Goal: Task Accomplishment & Management: Manage account settings

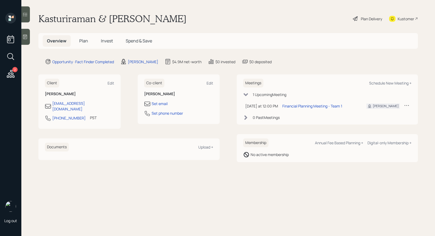
click at [362, 18] on div "Plan Delivery" at bounding box center [371, 19] width 21 height 6
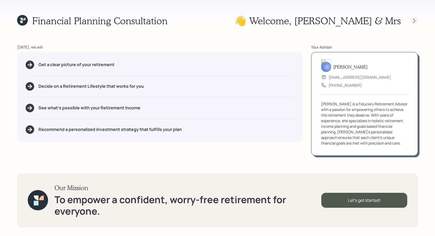
click at [413, 21] on icon at bounding box center [413, 20] width 5 height 5
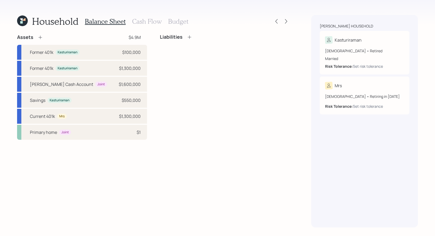
click at [141, 20] on h3 "Cash Flow" at bounding box center [147, 22] width 30 height 8
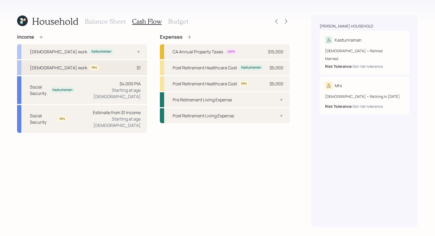
click at [89, 69] on div "Mrs" at bounding box center [94, 68] width 10 height 6
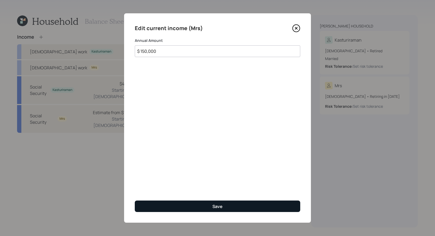
type input "$ 150,000"
click at [183, 206] on button "Save" at bounding box center [217, 206] width 165 height 11
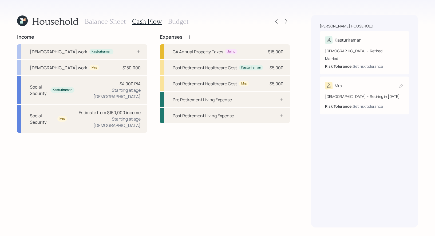
click at [401, 86] on icon at bounding box center [400, 85] width 5 height 5
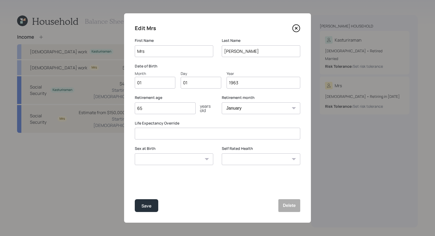
click at [154, 83] on input "01" at bounding box center [155, 83] width 41 height 12
type input "05"
type input "0"
type input "29"
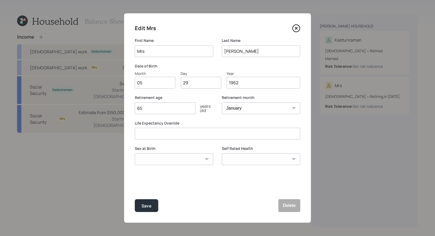
type input "1962"
click at [164, 52] on input "Mrs" at bounding box center [174, 51] width 78 height 12
type input "Radhika"
click at [256, 52] on input "Gopalaswamy" at bounding box center [261, 51] width 78 height 12
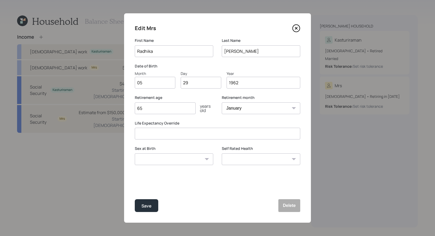
click at [256, 52] on input "Gopalaswamy" at bounding box center [261, 51] width 78 height 12
type input "Kasturiraman"
click at [228, 63] on label "Date of Birth" at bounding box center [217, 65] width 165 height 5
click at [155, 110] on input "65" at bounding box center [165, 108] width 61 height 12
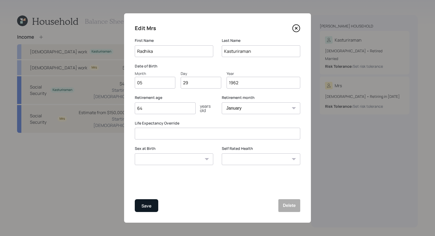
type input "64"
click at [143, 205] on div "Save" at bounding box center [146, 205] width 10 height 7
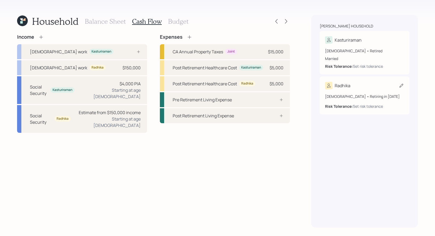
click at [400, 84] on icon at bounding box center [400, 85] width 5 height 5
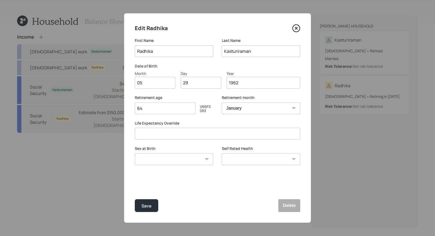
click at [230, 110] on select "January February March April May June July August September October November De…" at bounding box center [261, 108] width 78 height 12
click at [222, 102] on select "January February March April May June July August September October November De…" at bounding box center [261, 108] width 78 height 12
click at [242, 110] on select "January February March April May June July August September October November De…" at bounding box center [261, 108] width 78 height 12
select select "12"
click at [222, 102] on select "January February March April May June July August September October November De…" at bounding box center [261, 108] width 78 height 12
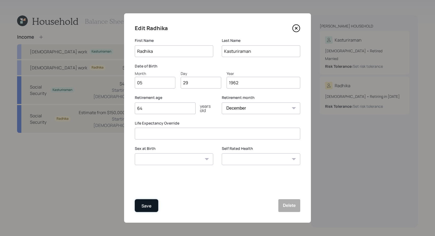
click at [144, 207] on div "Save" at bounding box center [146, 205] width 10 height 7
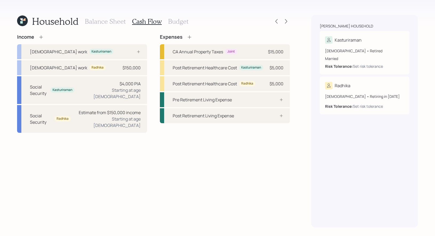
click at [113, 22] on h3 "Balance Sheet" at bounding box center [105, 22] width 41 height 8
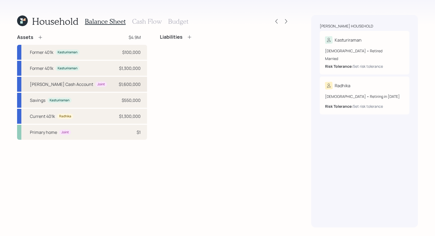
click at [101, 85] on div "Schwab Cash Account Joint $1,600,000" at bounding box center [82, 84] width 130 height 15
select select "taxable"
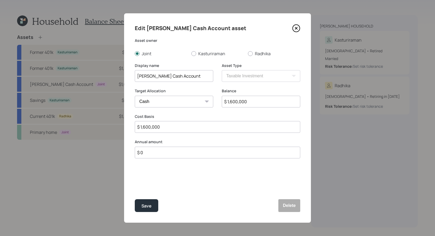
click at [189, 77] on input "Schwab Cash Account" at bounding box center [174, 76] width 78 height 12
type input "[PERSON_NAME] Investments"
click at [185, 101] on select "Cash Conservative Balanced Aggressive" at bounding box center [174, 102] width 78 height 12
select select "balanced"
click at [135, 96] on select "Cash Conservative Balanced Aggressive" at bounding box center [174, 102] width 78 height 12
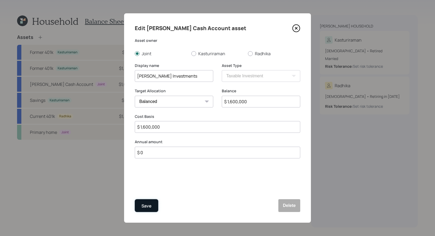
click at [145, 207] on div "Save" at bounding box center [146, 205] width 10 height 7
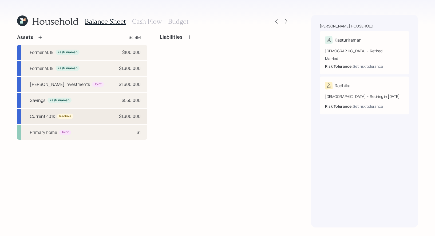
click at [114, 116] on div "Current 401k Radhika $1,300,000" at bounding box center [82, 116] width 130 height 15
select select "company_sponsored"
select select "balanced"
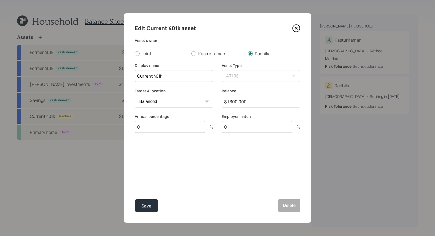
click at [153, 127] on input "0" at bounding box center [170, 127] width 70 height 12
type input "100"
click at [154, 155] on div "Select..." at bounding box center [169, 153] width 68 height 9
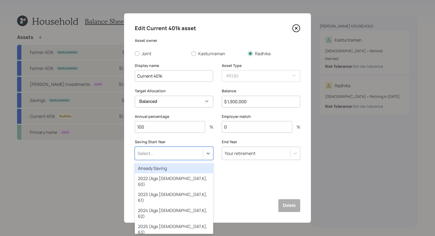
click at [152, 168] on div "Already Saving" at bounding box center [174, 168] width 78 height 10
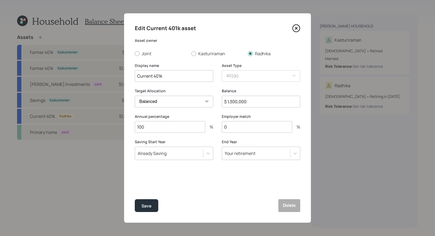
click at [250, 129] on input "0" at bounding box center [257, 127] width 70 height 12
click at [142, 205] on div "Save" at bounding box center [146, 205] width 10 height 7
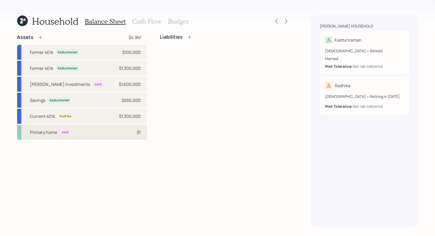
click at [116, 131] on div "Primary home Joint $1" at bounding box center [82, 132] width 130 height 15
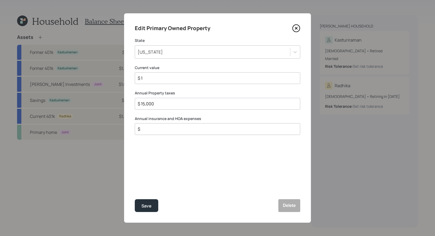
click at [151, 78] on input "$ 1" at bounding box center [215, 78] width 156 height 6
type input "$ 2,500,000"
click at [149, 207] on div "Save" at bounding box center [146, 205] width 10 height 7
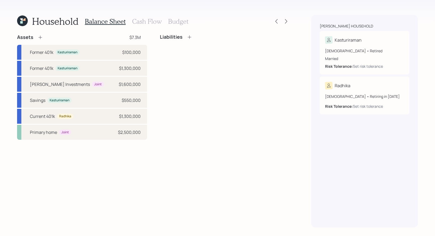
click at [139, 19] on h3 "Cash Flow" at bounding box center [147, 22] width 30 height 8
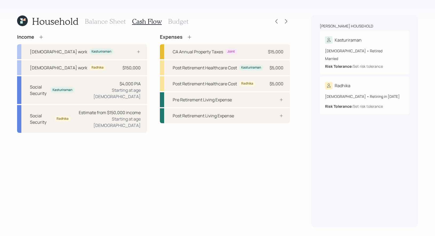
click at [42, 37] on icon at bounding box center [40, 36] width 3 height 3
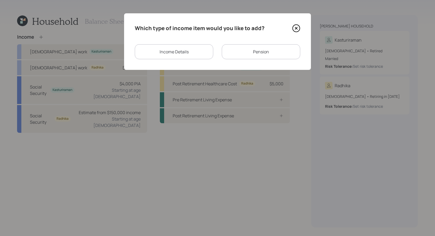
click at [194, 52] on div "Income Details" at bounding box center [174, 51] width 78 height 15
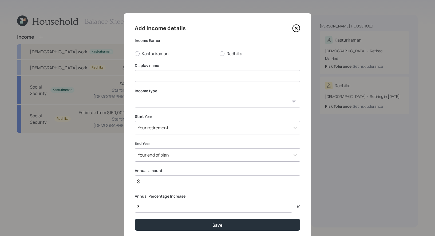
click at [173, 78] on input at bounding box center [217, 76] width 165 height 12
type input "2025 Income"
click at [175, 102] on select "Full-time work Part-time work Self employment Other" at bounding box center [217, 102] width 165 height 12
select select "other"
click at [135, 96] on select "Full-time work Part-time work Self employment Other" at bounding box center [217, 102] width 165 height 12
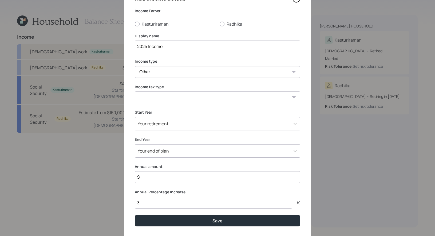
scroll to position [44, 0]
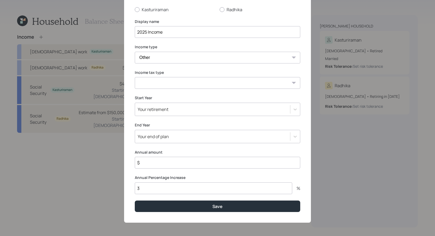
click at [176, 85] on select "Tax-free Earned Self Employment Alimony Royalties Pension / Annuity Interest Di…" at bounding box center [217, 83] width 165 height 12
select select "earned"
click at [135, 77] on select "Tax-free Earned Self Employment Alimony Royalties Pension / Annuity Interest Di…" at bounding box center [217, 83] width 165 height 12
click at [166, 110] on div "Your retirement" at bounding box center [153, 109] width 31 height 6
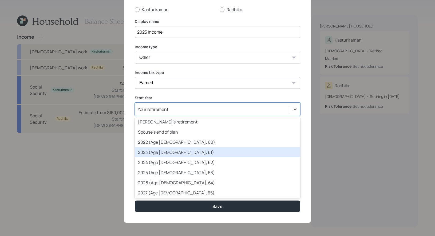
scroll to position [18, 0]
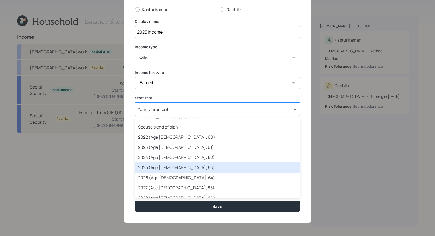
click at [162, 166] on div "2025 (Age 67, 63)" at bounding box center [217, 167] width 165 height 10
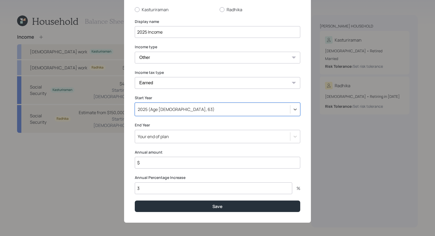
click at [161, 135] on div "Your end of plan" at bounding box center [153, 137] width 31 height 6
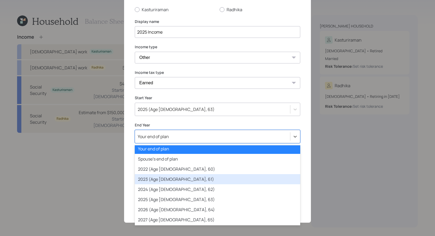
scroll to position [24, 0]
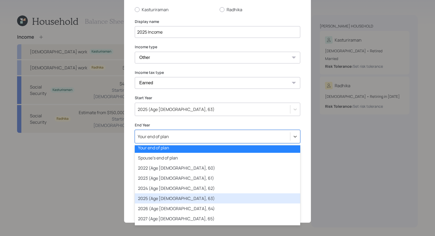
click at [157, 198] on div "2025 (Age 67, 63)" at bounding box center [217, 198] width 165 height 10
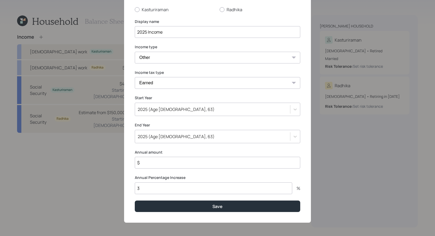
click at [155, 164] on input "$" at bounding box center [217, 163] width 165 height 12
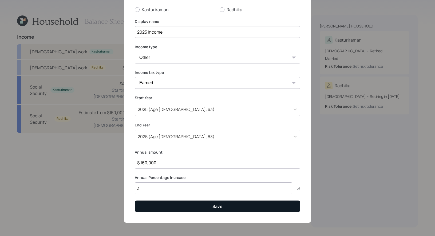
type input "$ 160,000"
click at [159, 207] on button "Save" at bounding box center [217, 206] width 165 height 11
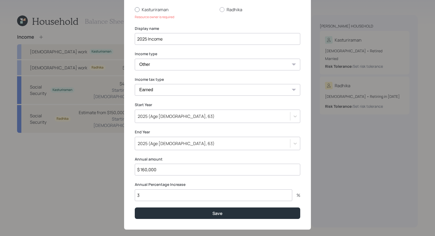
click at [138, 10] on div at bounding box center [137, 9] width 5 height 5
click at [135, 10] on input "Kasturiraman" at bounding box center [134, 9] width 0 height 0
radio input "true"
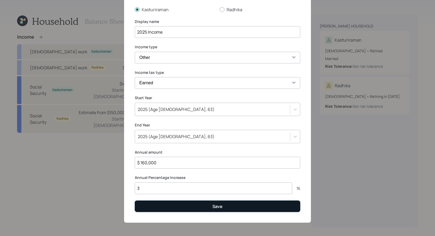
click at [153, 205] on button "Save" at bounding box center [217, 206] width 165 height 11
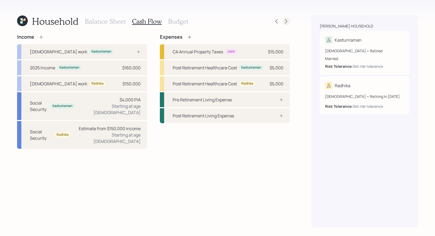
click at [285, 22] on icon at bounding box center [285, 21] width 5 height 5
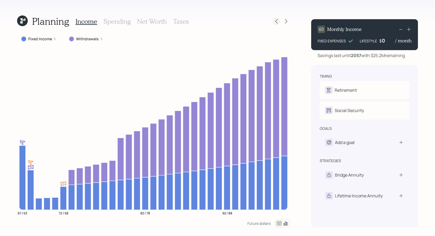
click at [278, 22] on icon at bounding box center [276, 21] width 5 height 5
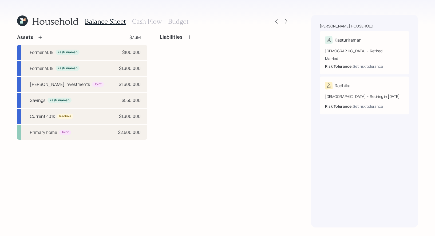
click at [172, 22] on h3 "Budget" at bounding box center [178, 22] width 20 height 8
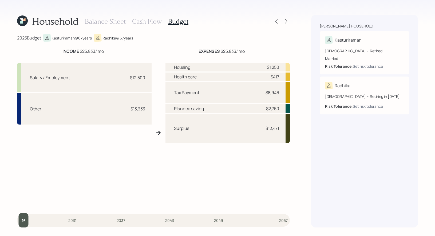
click at [142, 21] on h3 "Cash Flow" at bounding box center [147, 22] width 30 height 8
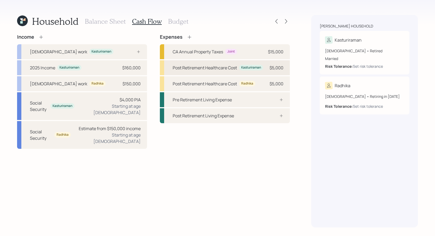
click at [242, 69] on div "Kasturiraman" at bounding box center [251, 67] width 20 height 5
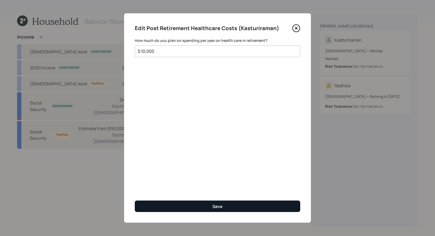
type input "$ 10,000"
click at [175, 205] on button "Save" at bounding box center [217, 206] width 165 height 11
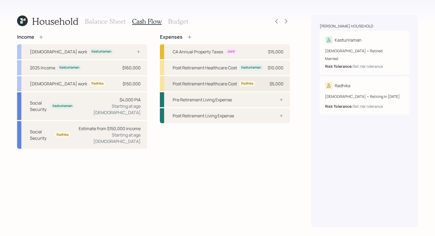
click at [191, 87] on div "Post Retirement Healthcare Cost" at bounding box center [205, 84] width 64 height 6
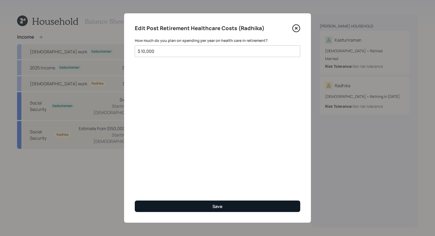
type input "$ 10,000"
click at [162, 208] on button "Save" at bounding box center [217, 206] width 165 height 11
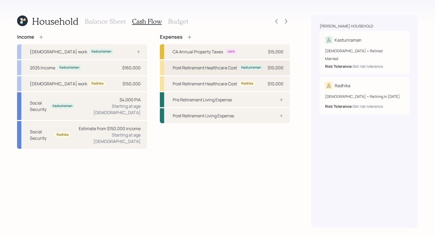
click at [206, 67] on div "Post Retirement Healthcare Cost" at bounding box center [205, 68] width 64 height 6
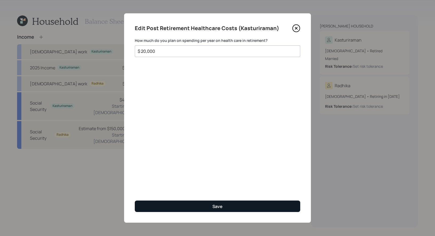
type input "$ 20,000"
click at [183, 207] on button "Save" at bounding box center [217, 206] width 165 height 11
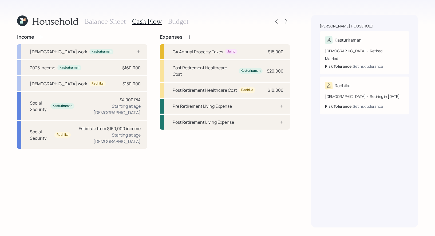
click at [169, 19] on h3 "Budget" at bounding box center [178, 22] width 20 height 8
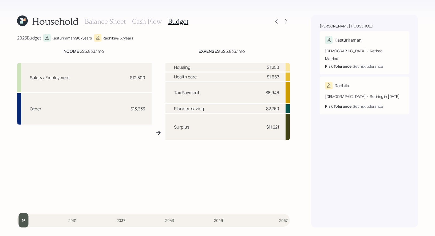
click at [150, 19] on h3 "Cash Flow" at bounding box center [147, 22] width 30 height 8
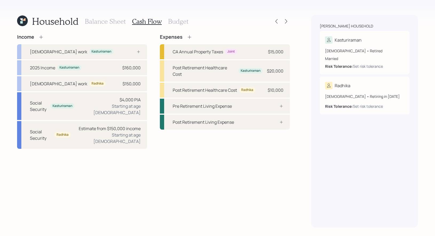
click at [171, 19] on h3 "Budget" at bounding box center [178, 22] width 20 height 8
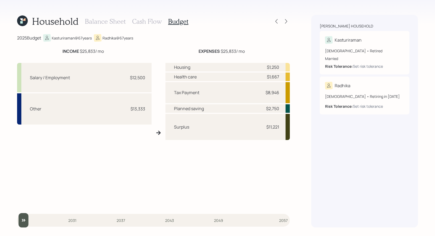
click at [149, 20] on h3 "Cash Flow" at bounding box center [147, 22] width 30 height 8
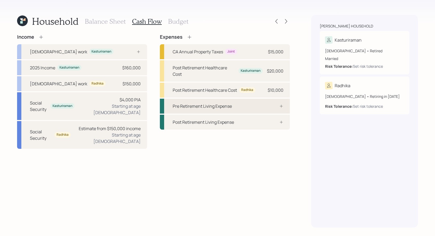
click at [202, 105] on div "Pre Retirement Living Expense" at bounding box center [202, 106] width 59 height 6
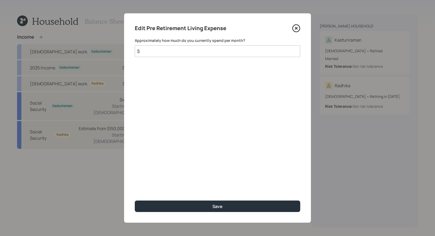
click at [152, 53] on input "$" at bounding box center [217, 51] width 165 height 12
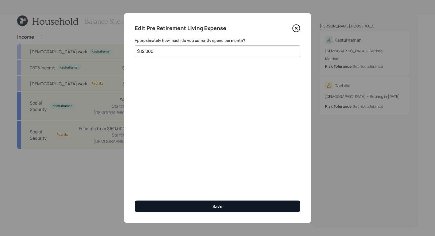
type input "$ 12,000"
click at [172, 202] on button "Save" at bounding box center [217, 206] width 165 height 11
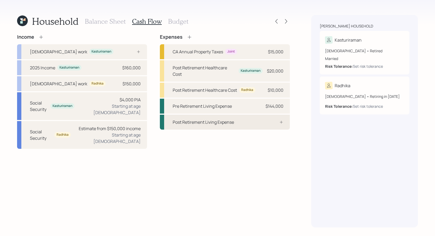
click at [200, 122] on div "Post Retirement Living Expense" at bounding box center [203, 122] width 61 height 6
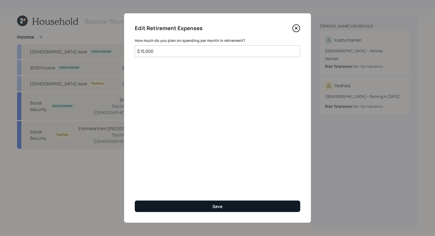
type input "$ 15,000"
click at [180, 206] on button "Save" at bounding box center [217, 206] width 165 height 11
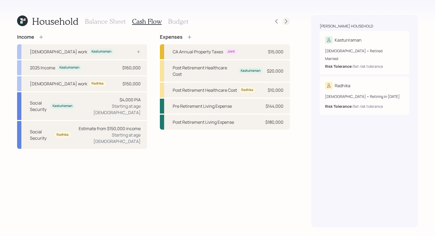
click at [285, 22] on icon at bounding box center [285, 21] width 5 height 5
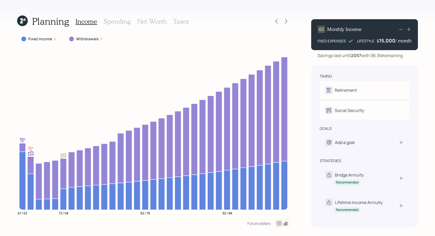
click at [175, 23] on h3 "Taxes" at bounding box center [180, 22] width 15 height 8
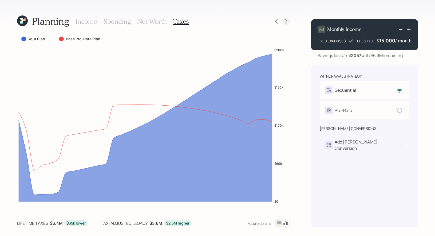
click at [287, 22] on icon at bounding box center [285, 21] width 5 height 5
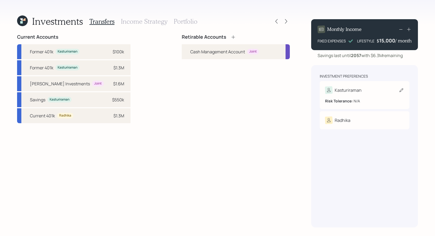
click at [401, 90] on icon at bounding box center [400, 89] width 5 height 5
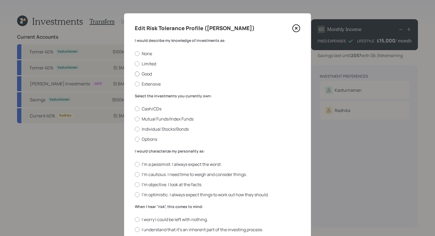
click at [150, 75] on label "Good" at bounding box center [217, 74] width 165 height 6
click at [135, 74] on input "Good" at bounding box center [134, 74] width 0 height 0
radio input "true"
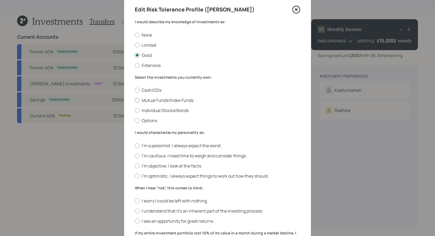
scroll to position [20, 0]
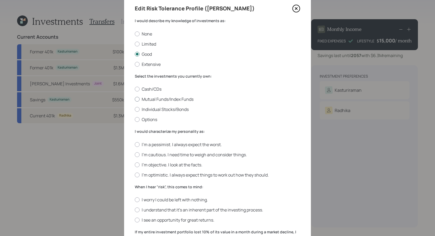
click at [185, 98] on label "Mutual Funds/Index Funds" at bounding box center [217, 99] width 165 height 6
click at [135, 99] on input "Mutual Funds/Index Funds" at bounding box center [134, 99] width 0 height 0
radio input "true"
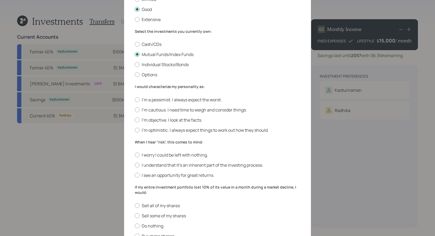
scroll to position [73, 0]
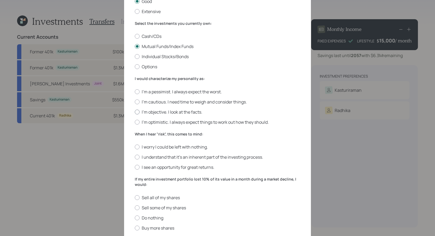
click at [194, 110] on label "I'm objective. I look at the facts." at bounding box center [217, 112] width 165 height 6
click at [135, 112] on input "I'm objective. I look at the facts." at bounding box center [134, 112] width 0 height 0
radio input "true"
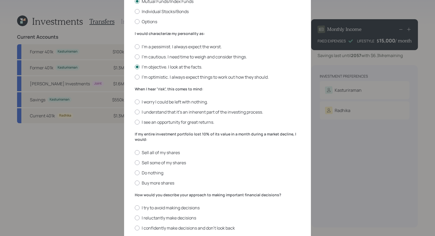
scroll to position [121, 0]
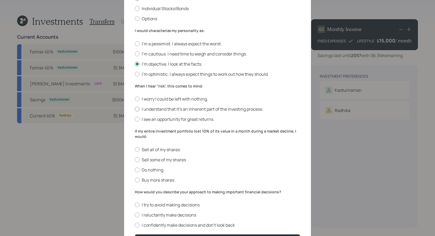
click at [218, 110] on label "I understand that it’s an inherent part of the investing process." at bounding box center [217, 109] width 165 height 6
click at [135, 109] on input "I understand that it’s an inherent part of the investing process." at bounding box center [134, 109] width 0 height 0
radio input "true"
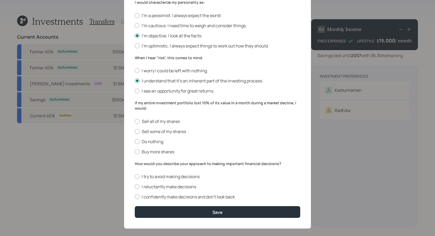
scroll to position [155, 0]
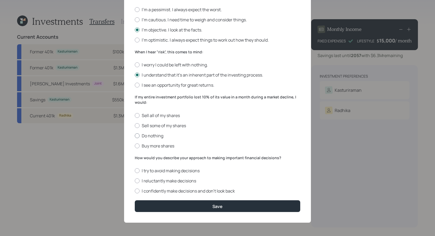
click at [152, 134] on label "Do nothing" at bounding box center [217, 136] width 165 height 6
click at [135, 135] on input "Do nothing" at bounding box center [134, 135] width 0 height 0
radio input "true"
click at [171, 190] on label "I confidently make decisions and don’t look back" at bounding box center [217, 191] width 165 height 6
click at [135, 191] on input "I confidently make decisions and don’t look back" at bounding box center [134, 191] width 0 height 0
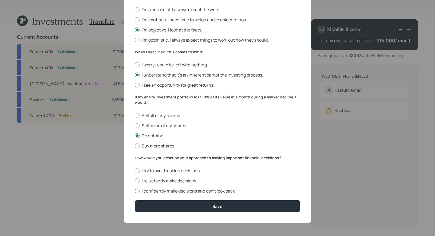
radio input "true"
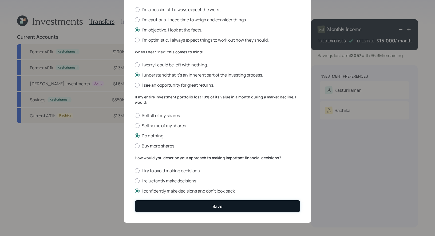
click at [177, 206] on button "Save" at bounding box center [217, 205] width 165 height 11
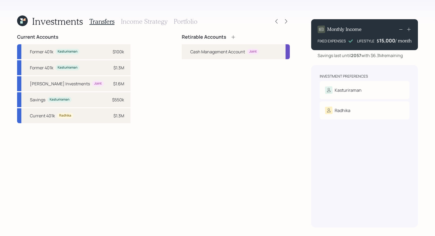
click at [234, 37] on icon at bounding box center [232, 36] width 3 height 3
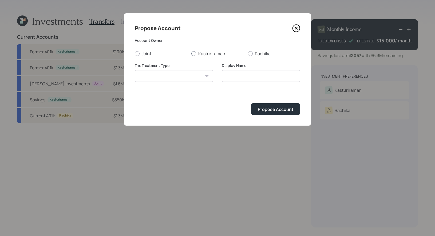
click at [194, 54] on div at bounding box center [193, 53] width 5 height 5
click at [191, 54] on input "Kasturiraman" at bounding box center [191, 53] width 0 height 0
radio input "true"
click at [193, 77] on select "Roth Taxable Traditional" at bounding box center [174, 76] width 78 height 12
select select "traditional"
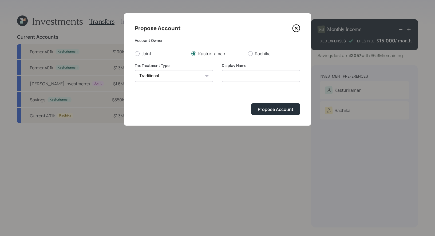
click at [135, 70] on select "Roth Taxable Traditional" at bounding box center [174, 76] width 78 height 12
click at [253, 75] on input "Traditional" at bounding box center [261, 76] width 78 height 12
type input "Rollover IRA"
click at [277, 114] on button "Propose Account" at bounding box center [275, 108] width 49 height 11
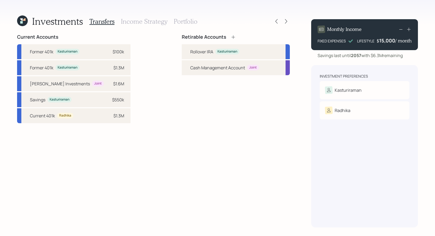
click at [356, 112] on div "Radhika" at bounding box center [364, 110] width 79 height 7
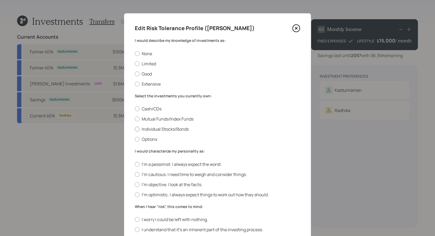
scroll to position [5, 0]
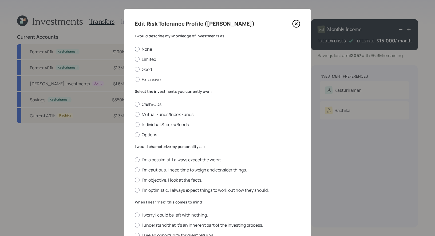
click at [146, 47] on label "None" at bounding box center [217, 49] width 165 height 6
click at [135, 49] on input "None" at bounding box center [134, 49] width 0 height 0
radio input "true"
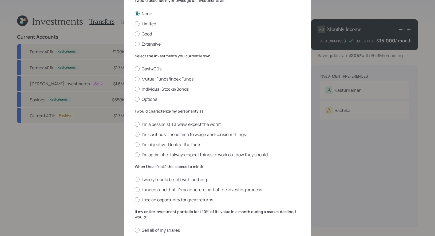
scroll to position [41, 0]
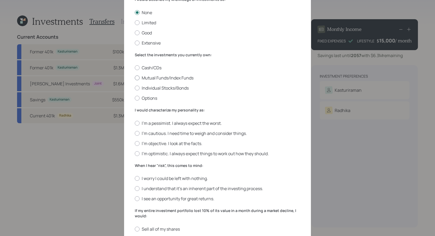
click at [192, 77] on label "Mutual Funds/Index Funds" at bounding box center [217, 78] width 165 height 6
click at [135, 78] on input "Mutual Funds/Index Funds" at bounding box center [134, 78] width 0 height 0
radio input "true"
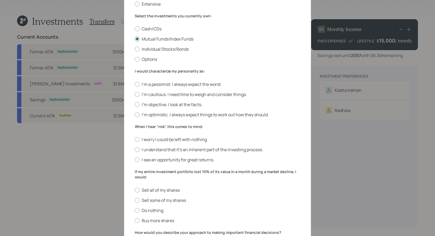
scroll to position [81, 0]
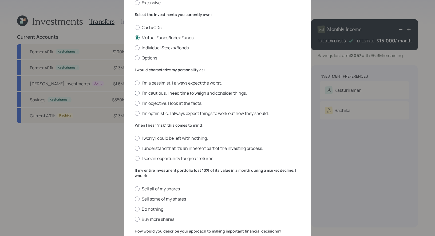
click at [148, 94] on label "I'm cautious. I need time to weigh and consider things." at bounding box center [217, 93] width 165 height 6
click at [135, 93] on input "I'm cautious. I need time to weigh and consider things." at bounding box center [134, 93] width 0 height 0
radio input "true"
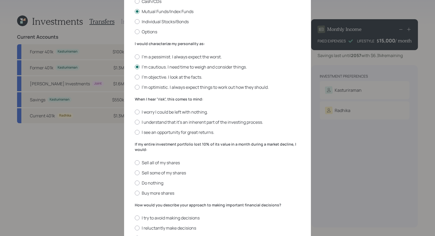
scroll to position [108, 0]
click at [192, 114] on label "I worry I could be left with nothing." at bounding box center [217, 112] width 165 height 6
click at [135, 112] on input "I worry I could be left with nothing." at bounding box center [134, 112] width 0 height 0
radio input "true"
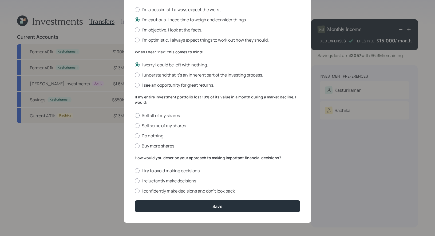
scroll to position [155, 0]
click at [156, 136] on label "Do nothing" at bounding box center [217, 136] width 165 height 6
click at [135, 136] on input "Do nothing" at bounding box center [134, 135] width 0 height 0
radio input "true"
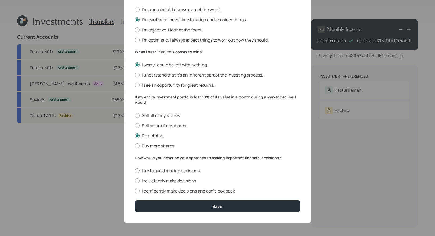
click at [190, 171] on label "I try to avoid making decisions" at bounding box center [217, 171] width 165 height 6
click at [135, 171] on input "I try to avoid making decisions" at bounding box center [134, 171] width 0 height 0
radio input "true"
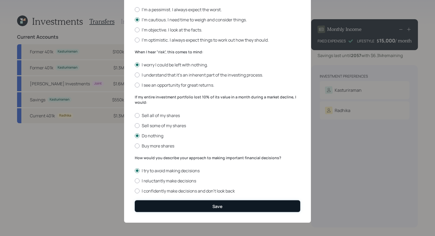
click at [188, 204] on button "Save" at bounding box center [217, 205] width 165 height 11
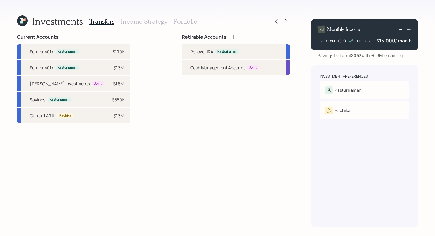
click at [233, 36] on icon at bounding box center [232, 36] width 3 height 3
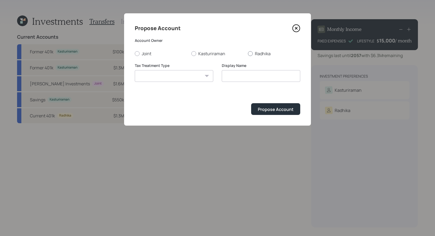
click at [251, 53] on div at bounding box center [250, 53] width 5 height 5
click at [248, 53] on input "Radhika" at bounding box center [247, 53] width 0 height 0
radio input "true"
click at [197, 77] on select "Roth Taxable Traditional" at bounding box center [174, 76] width 78 height 12
select select "traditional"
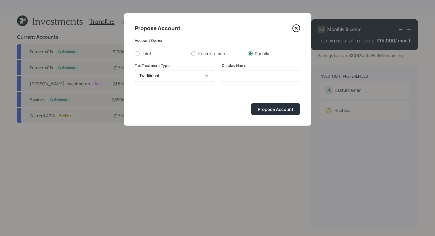
click at [135, 70] on select "Roth Taxable Traditional" at bounding box center [174, 76] width 78 height 12
click at [251, 76] on input "Traditional" at bounding box center [261, 76] width 78 height 12
type input "T"
type input "Rollover IRA"
click at [266, 111] on div "Propose Account" at bounding box center [276, 109] width 36 height 6
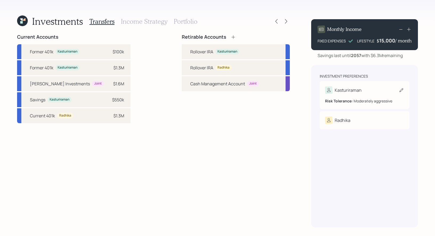
click at [353, 91] on div "Kasturiraman" at bounding box center [347, 90] width 27 height 6
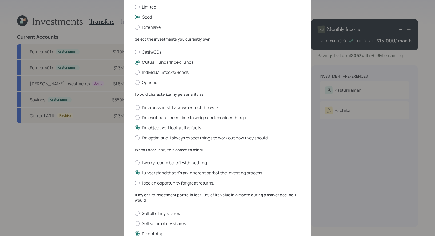
scroll to position [57, 0]
click at [137, 165] on div at bounding box center [137, 163] width 5 height 5
click at [135, 163] on input "I worry I could be left with nothing." at bounding box center [134, 163] width 0 height 0
radio input "true"
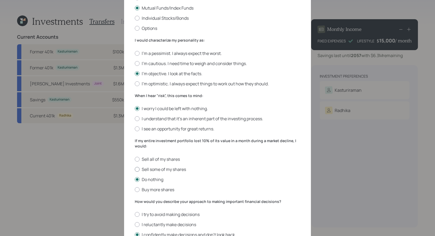
click at [135, 170] on div at bounding box center [137, 169] width 5 height 5
click at [135, 169] on input "Sell some of my shares" at bounding box center [134, 169] width 0 height 0
radio input "true"
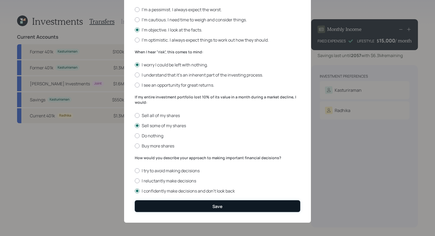
click at [173, 204] on button "Save" at bounding box center [217, 205] width 165 height 11
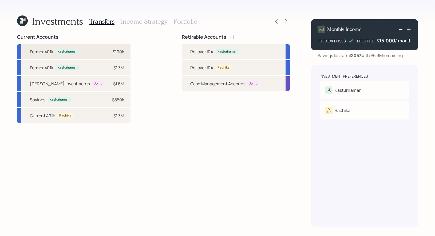
click at [113, 53] on div "$100k" at bounding box center [118, 52] width 11 height 6
click at [187, 51] on div "Rollover IRA Kasturiraman" at bounding box center [236, 51] width 108 height 15
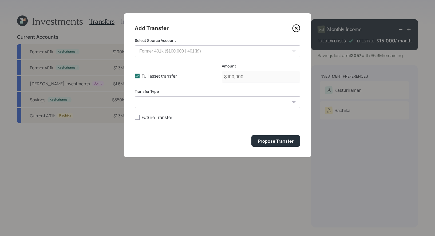
click at [164, 101] on select "ACAT Transfer Non ACAT Transfer Capitalize Rollover Rollover Deposit" at bounding box center [217, 102] width 165 height 12
select select "rollover"
click at [135, 96] on select "ACAT Transfer Non ACAT Transfer Capitalize Rollover Rollover Deposit" at bounding box center [217, 102] width 165 height 12
click at [278, 142] on div "Propose Transfer" at bounding box center [275, 141] width 35 height 6
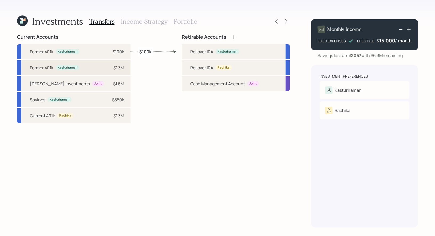
click at [113, 65] on div "$1.3M" at bounding box center [118, 68] width 11 height 6
click at [191, 51] on div "Rollover IRA" at bounding box center [201, 52] width 23 height 6
select select "b7a33110-2e32-4765-83a9-a9211f4218aa"
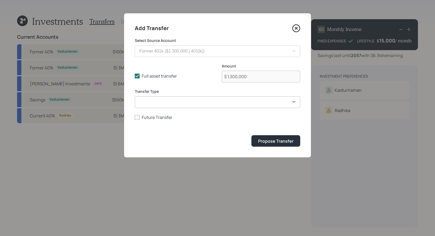
click at [170, 104] on select "ACAT Transfer Non ACAT Transfer Capitalize Rollover Rollover Deposit" at bounding box center [217, 102] width 165 height 12
select select "rollover"
click at [135, 96] on select "ACAT Transfer Non ACAT Transfer Capitalize Rollover Rollover Deposit" at bounding box center [217, 102] width 165 height 12
click at [282, 141] on div "Propose Transfer" at bounding box center [275, 141] width 35 height 6
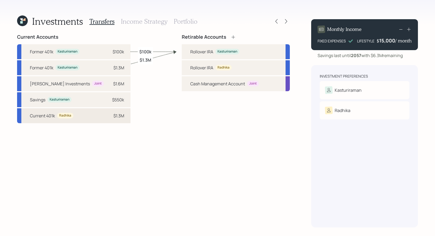
click at [113, 117] on div "$1.3M" at bounding box center [118, 116] width 11 height 6
click at [188, 66] on div "Rollover IRA Radhika" at bounding box center [236, 67] width 108 height 15
select select "94af5d86-ceb9-4915-90c4-c72311240537"
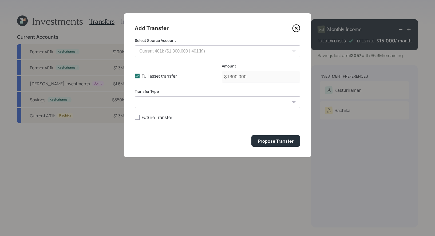
click at [170, 104] on select "ACAT Transfer Non ACAT Transfer Capitalize Rollover Rollover Deposit" at bounding box center [217, 102] width 165 height 12
select select "acat_transfer"
click at [135, 96] on select "ACAT Transfer Non ACAT Transfer Capitalize Rollover Rollover Deposit" at bounding box center [217, 102] width 165 height 12
click at [282, 142] on div "Propose Transfer" at bounding box center [275, 141] width 35 height 6
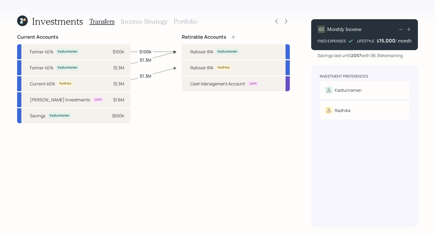
click at [233, 35] on icon at bounding box center [232, 36] width 5 height 5
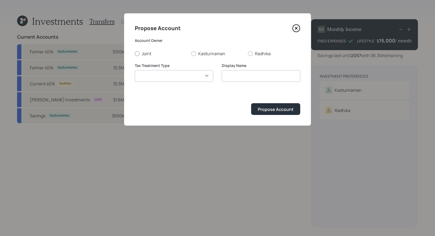
click at [137, 54] on div at bounding box center [137, 53] width 5 height 5
click at [135, 54] on input "Joint" at bounding box center [134, 53] width 0 height 0
radio input "true"
click at [237, 77] on input at bounding box center [261, 76] width 78 height 12
type input "Brokerage"
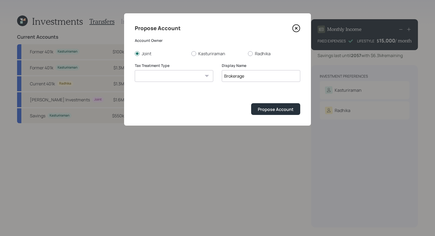
click at [201, 75] on select "Roth Taxable Traditional" at bounding box center [174, 76] width 78 height 12
select select "taxable"
click at [135, 70] on select "Roth Taxable Traditional" at bounding box center [174, 76] width 78 height 12
click at [279, 109] on div "Propose Account" at bounding box center [276, 109] width 36 height 6
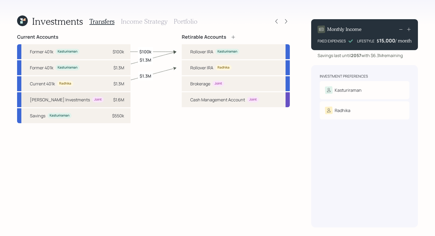
click at [91, 103] on div "Schwab Investments Joint $1.6M" at bounding box center [73, 99] width 113 height 15
click at [199, 83] on div "Brokerage" at bounding box center [200, 84] width 20 height 6
select select "2488b396-c1f0-4958-bedd-3ca85b6d1dca"
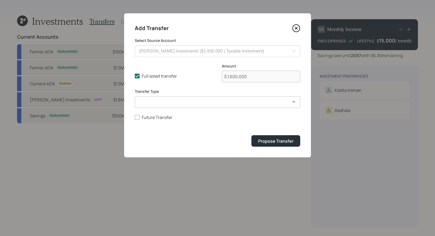
click at [152, 101] on select "ACAT Transfer Non ACAT Transfer Capitalize Rollover Rollover Deposit" at bounding box center [217, 102] width 165 height 12
select select "acat_transfer"
click at [135, 96] on select "ACAT Transfer Non ACAT Transfer Capitalize Rollover Rollover Deposit" at bounding box center [217, 102] width 165 height 12
click at [284, 142] on div "Propose Transfer" at bounding box center [275, 141] width 35 height 6
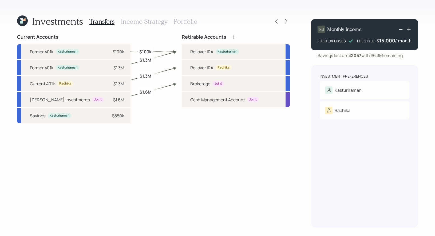
click at [139, 23] on h3 "Income Strategy" at bounding box center [144, 22] width 46 height 8
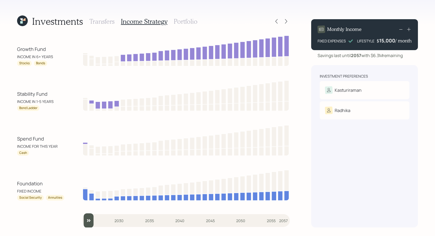
click at [183, 19] on h3 "Portfolio" at bounding box center [186, 22] width 24 height 8
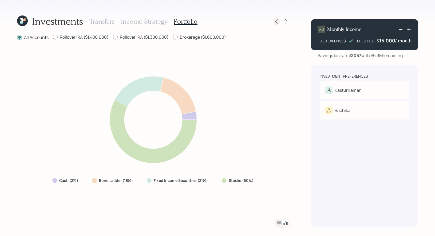
click at [276, 21] on icon at bounding box center [276, 21] width 2 height 5
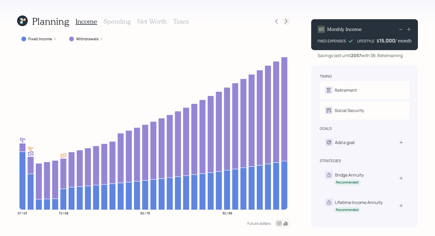
click at [286, 22] on icon at bounding box center [285, 21] width 5 height 5
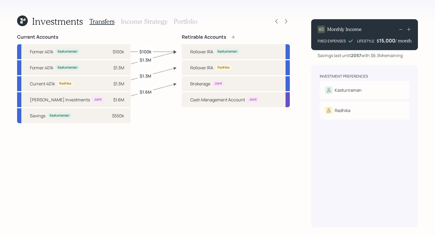
click at [155, 24] on h3 "Income Strategy" at bounding box center [144, 22] width 46 height 8
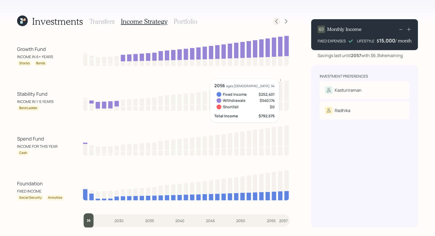
click at [276, 23] on icon at bounding box center [276, 21] width 5 height 5
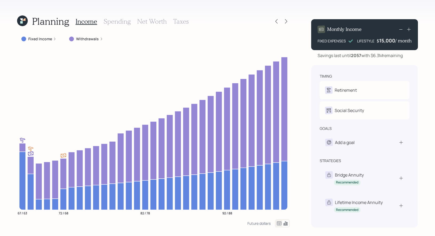
click at [180, 20] on h3 "Taxes" at bounding box center [180, 22] width 15 height 8
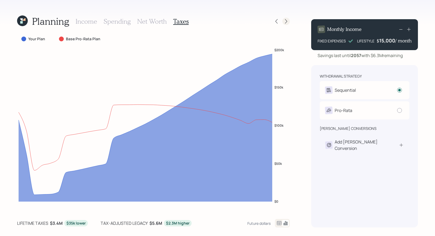
click at [287, 22] on icon at bounding box center [285, 21] width 5 height 5
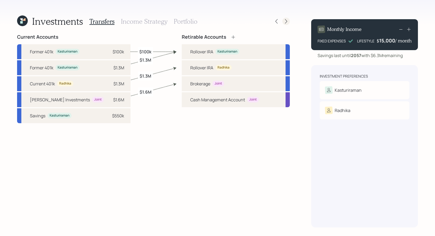
click at [286, 22] on icon at bounding box center [285, 21] width 5 height 5
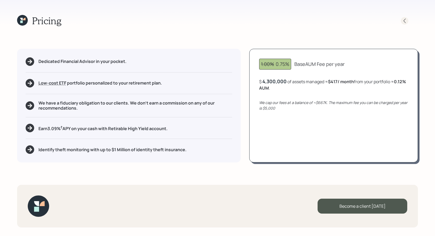
click at [405, 18] on div at bounding box center [404, 20] width 7 height 7
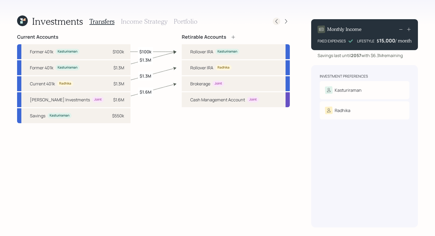
click at [277, 21] on icon at bounding box center [276, 21] width 5 height 5
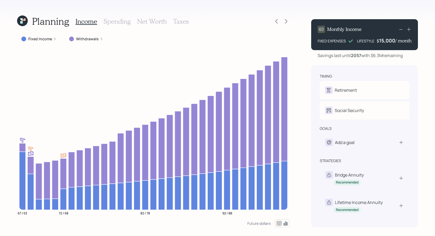
click at [152, 22] on h3 "Net Worth" at bounding box center [152, 22] width 30 height 8
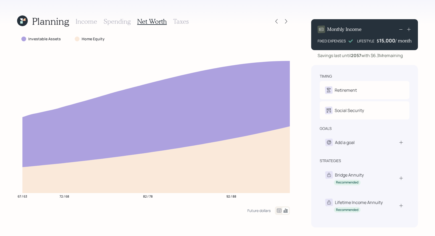
click at [85, 22] on h3 "Income" at bounding box center [86, 22] width 22 height 8
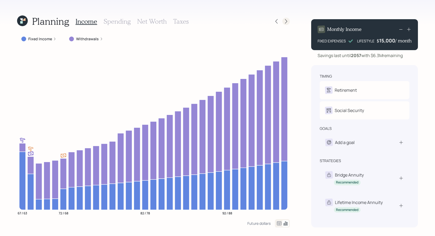
click at [286, 23] on icon at bounding box center [285, 21] width 5 height 5
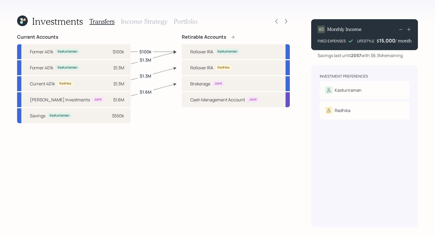
click at [286, 23] on icon at bounding box center [285, 21] width 5 height 5
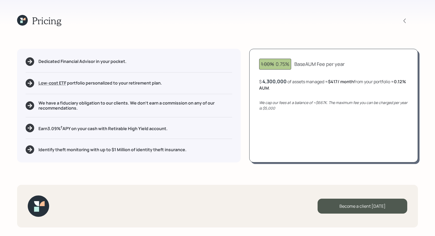
drag, startPoint x: 171, startPoint y: 131, endPoint x: 37, endPoint y: 129, distance: 134.2
click at [37, 129] on div "Earn 3.09 % † APY on your cash with Retirable High Yield account." at bounding box center [129, 128] width 206 height 9
click at [146, 182] on div "Pricing Dedicated Financial Advisor in your pocket. Low-cost ETF Retirable uses…" at bounding box center [217, 118] width 435 height 236
click at [121, 127] on h5 "Earn 3.09 % † APY on your cash with Retirable High Yield account." at bounding box center [102, 128] width 129 height 7
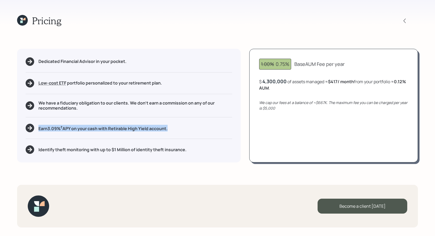
click at [121, 127] on h5 "Earn 3.09 % † APY on your cash with Retirable High Yield account." at bounding box center [102, 128] width 129 height 7
click at [190, 135] on div "Dedicated Financial Advisor in your pocket. Low-cost ETF Retirable uses diversi…" at bounding box center [128, 106] width 223 height 114
click at [23, 21] on icon at bounding box center [22, 20] width 11 height 11
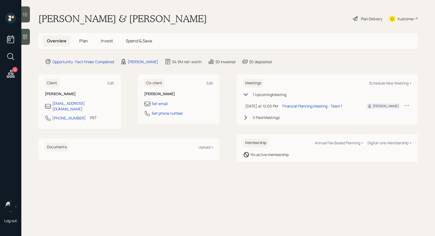
click at [393, 79] on div "Meetings Schedule New Meeting +" at bounding box center [327, 83] width 168 height 9
click at [388, 83] on div "Schedule New Meeting +" at bounding box center [390, 83] width 42 height 5
select select "8b79112e-3cfb-44f9-89e7-15267fe946c1"
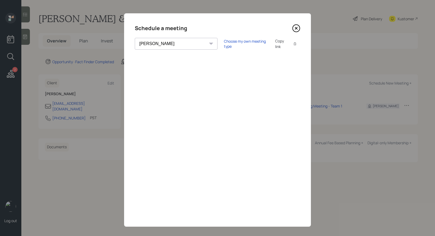
scroll to position [4, 0]
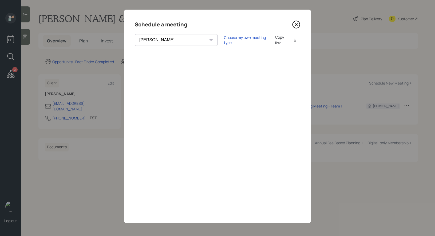
click at [295, 25] on icon at bounding box center [296, 25] width 8 height 8
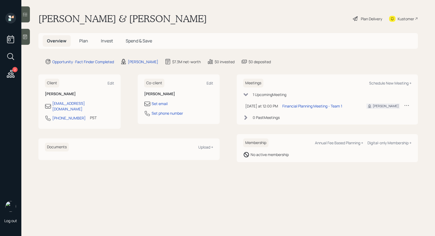
click at [83, 41] on span "Plan" at bounding box center [83, 41] width 9 height 6
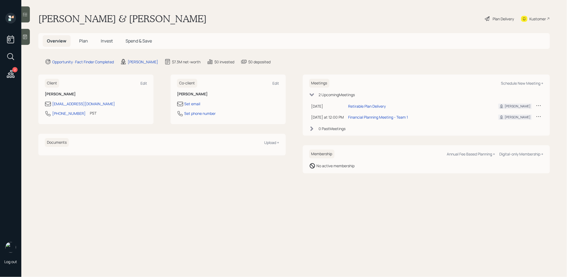
click at [83, 41] on span "Plan" at bounding box center [83, 41] width 9 height 6
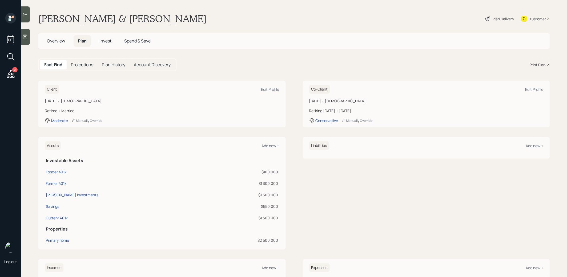
click at [540, 64] on div "Print Plan" at bounding box center [538, 65] width 16 height 6
